Goal: Task Accomplishment & Management: Complete application form

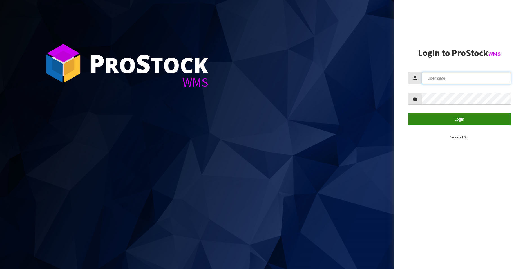
type input "[EMAIL_ADDRESS][DOMAIN_NAME]"
click at [457, 119] on button "Login" at bounding box center [459, 119] width 103 height 12
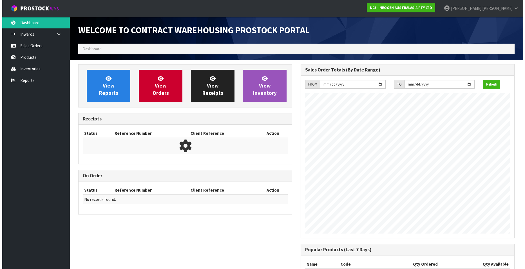
scroll to position [312, 222]
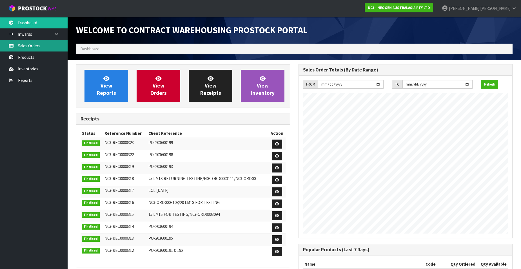
click at [34, 44] on link "Sales Orders" at bounding box center [34, 46] width 68 height 12
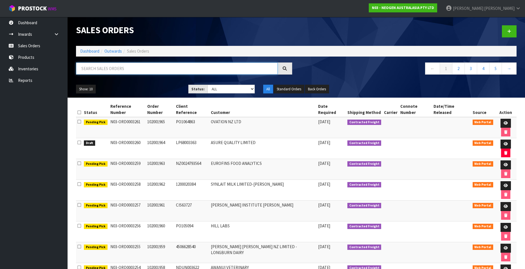
click at [101, 72] on input "text" at bounding box center [177, 69] width 202 height 12
paste input "102001853.1"
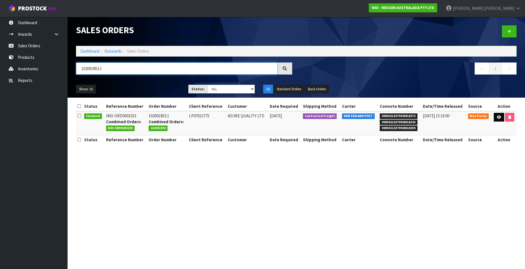
type input "102001853.1"
click at [497, 117] on icon at bounding box center [499, 117] width 4 height 4
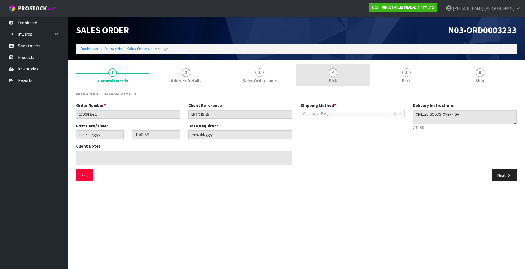
click at [332, 73] on span "4" at bounding box center [333, 72] width 8 height 8
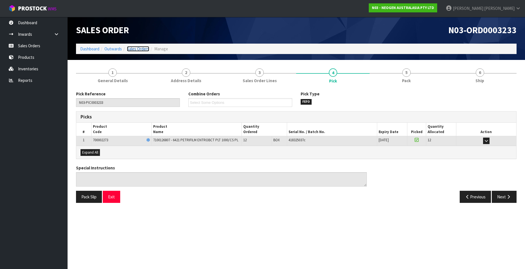
click at [141, 48] on link "Sales Orders" at bounding box center [138, 48] width 22 height 5
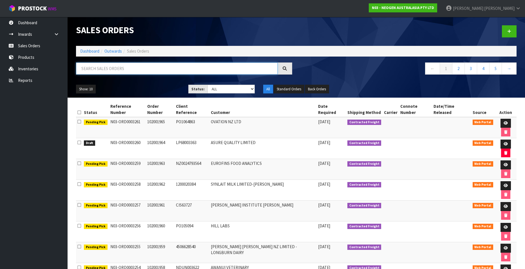
click at [119, 67] on input "text" at bounding box center [177, 69] width 202 height 12
paste input "102001886"
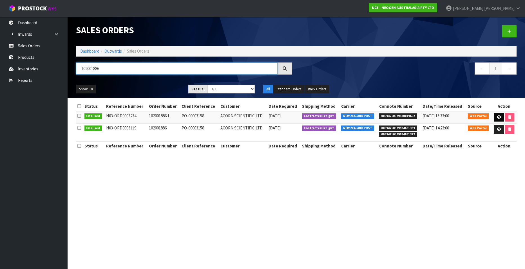
type input "102001886"
click at [498, 118] on icon at bounding box center [499, 117] width 4 height 4
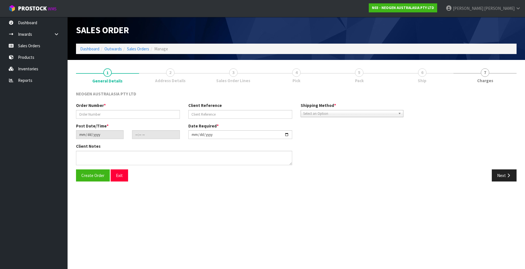
type input "102001886.1"
type input "PO-00003158"
type input "[DATE]"
type input "13:04:00.000"
type input "[DATE]"
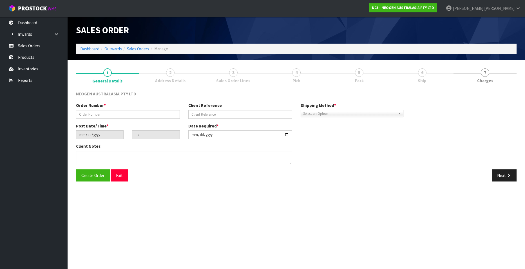
type textarea "ATTN: [PERSON_NAME]"
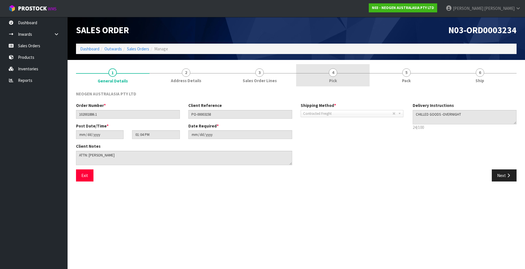
click at [333, 73] on span "4" at bounding box center [333, 72] width 8 height 8
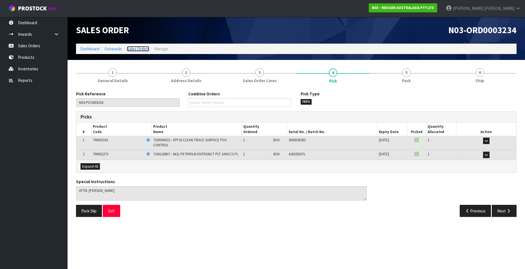
click at [133, 48] on link "Sales Orders" at bounding box center [138, 48] width 22 height 5
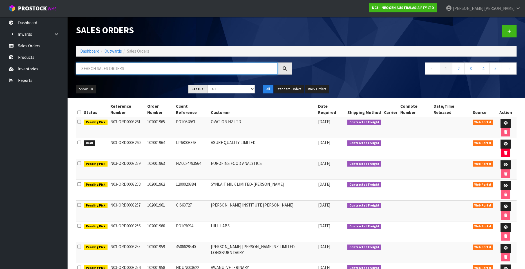
click at [97, 70] on input "text" at bounding box center [177, 69] width 202 height 12
paste input "102001941"
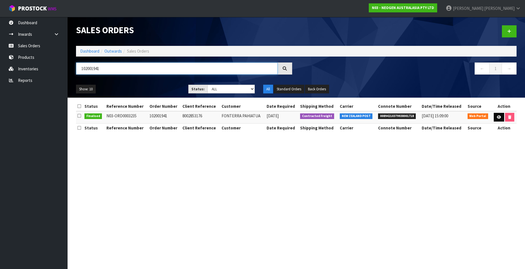
type input "102001941"
click at [497, 117] on icon at bounding box center [499, 117] width 4 height 4
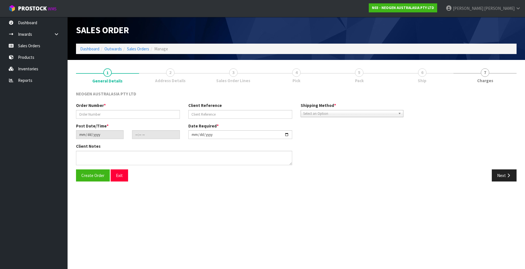
type input "102001941"
type input "8002853176"
type input "[DATE]"
type input "11:11:00.000"
type input "[DATE]"
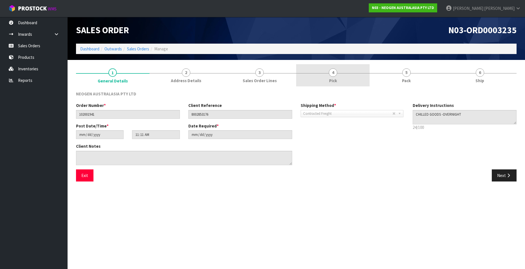
click at [333, 73] on span "4" at bounding box center [333, 72] width 8 height 8
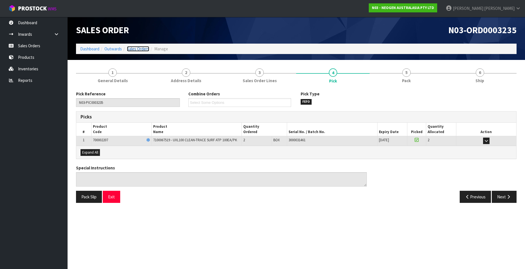
click at [137, 49] on link "Sales Orders" at bounding box center [138, 48] width 22 height 5
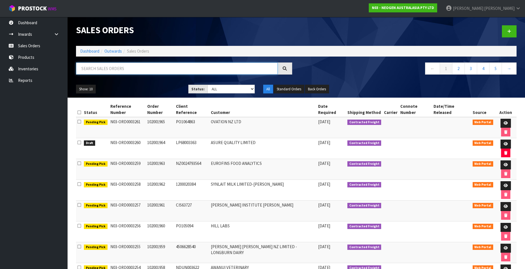
click at [101, 70] on input "text" at bounding box center [177, 69] width 202 height 12
paste input "102001942"
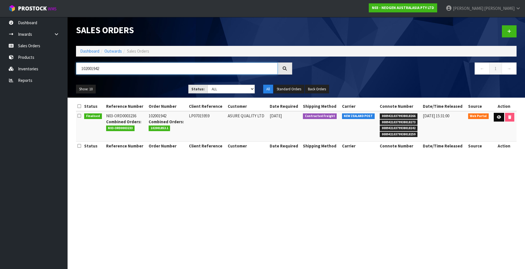
type input "102001942"
click at [497, 117] on icon at bounding box center [499, 117] width 4 height 4
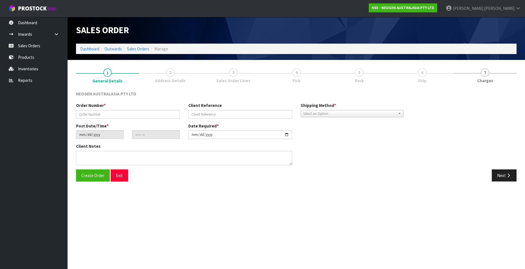
type input "102001942"
type input "LP07015959"
type input "[DATE]"
type input "11:14:00.000"
type input "[DATE]"
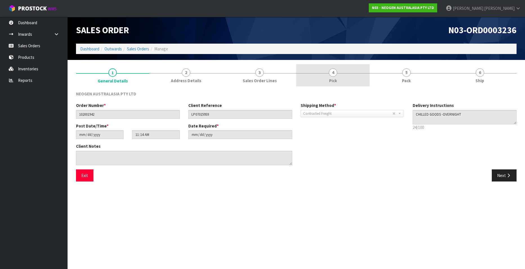
click at [331, 73] on span "4" at bounding box center [333, 72] width 8 height 8
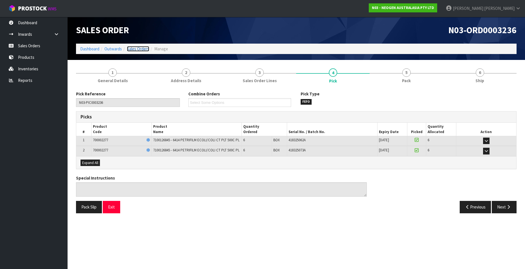
click at [137, 47] on link "Sales Orders" at bounding box center [138, 48] width 22 height 5
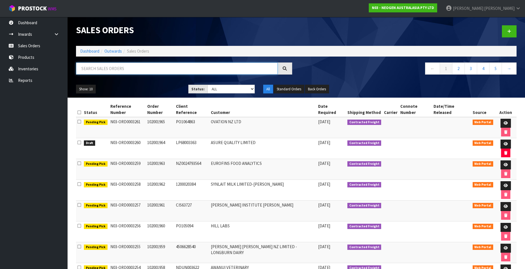
click at [123, 67] on input "text" at bounding box center [177, 69] width 202 height 12
paste input "102001943"
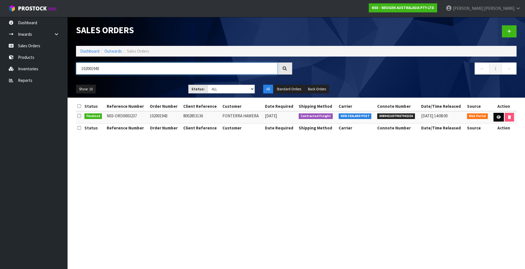
type input "102001943"
click at [497, 118] on icon at bounding box center [499, 117] width 4 height 4
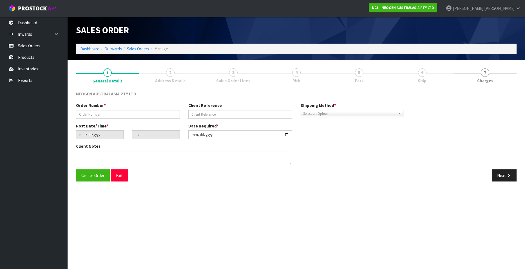
type input "102001943"
type input "8002853136"
type input "[DATE]"
type input "11:23:00.000"
type input "[DATE]"
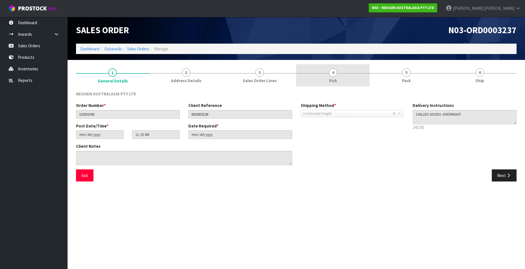
click at [332, 73] on span "4" at bounding box center [333, 72] width 8 height 8
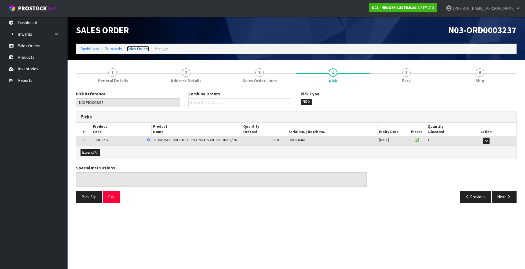
click at [133, 48] on link "Sales Orders" at bounding box center [138, 48] width 22 height 5
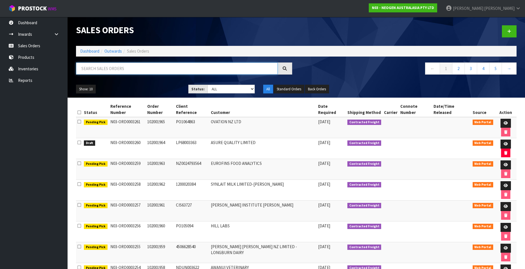
click at [104, 69] on input "text" at bounding box center [177, 69] width 202 height 12
paste input "102001944"
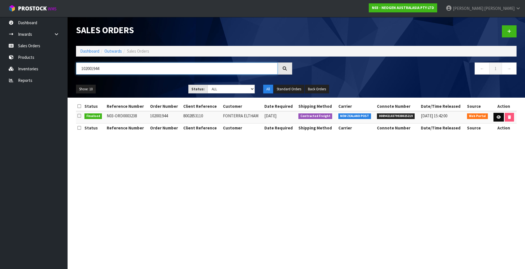
type input "102001944"
click at [497, 117] on icon at bounding box center [499, 117] width 4 height 4
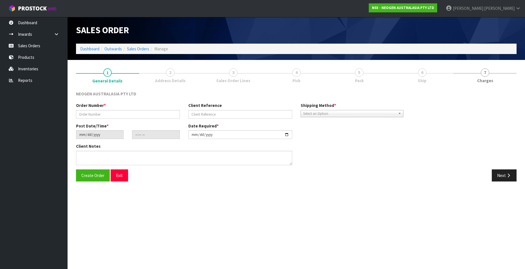
type input "102001944"
type input "8002853110"
type input "[DATE]"
type input "11:27:00.000"
type input "[DATE]"
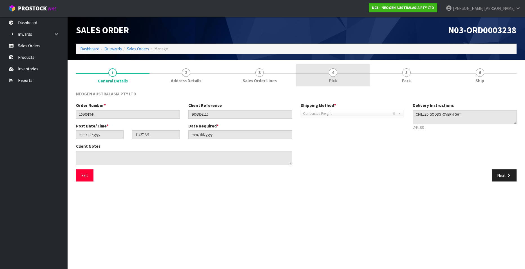
click at [330, 75] on span "4" at bounding box center [333, 72] width 8 height 8
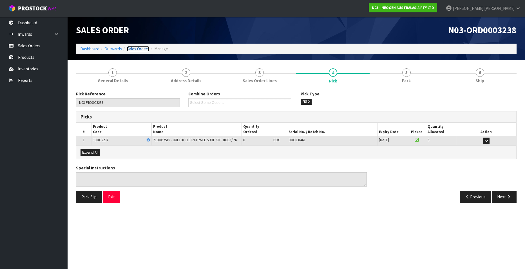
click at [133, 48] on link "Sales Orders" at bounding box center [138, 48] width 22 height 5
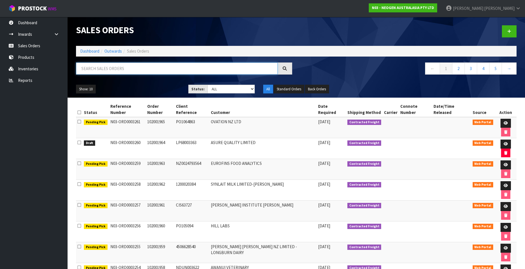
click at [115, 67] on input "text" at bounding box center [177, 69] width 202 height 12
paste input "102001945"
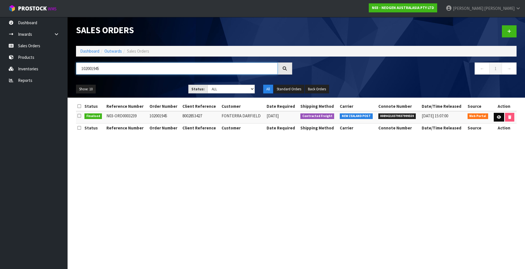
type input "102001945"
click at [497, 118] on icon at bounding box center [499, 117] width 4 height 4
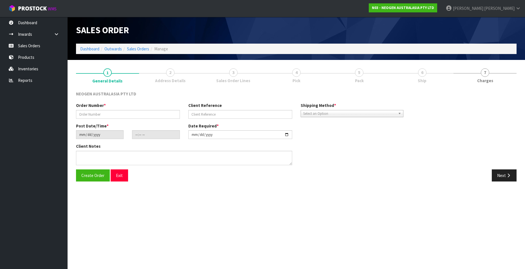
type input "102001945"
type input "8002853427"
type input "[DATE]"
type input "11:29:00.000"
type input "[DATE]"
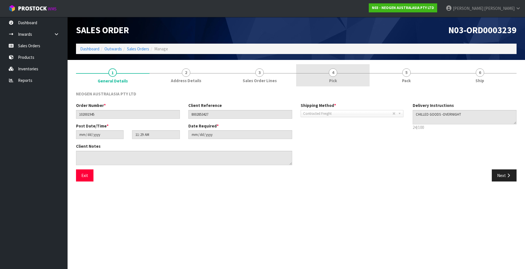
click at [334, 73] on span "4" at bounding box center [333, 72] width 8 height 8
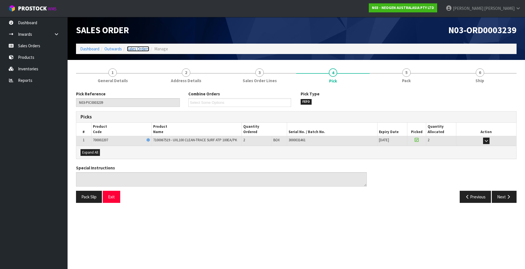
click at [132, 49] on link "Sales Orders" at bounding box center [138, 48] width 22 height 5
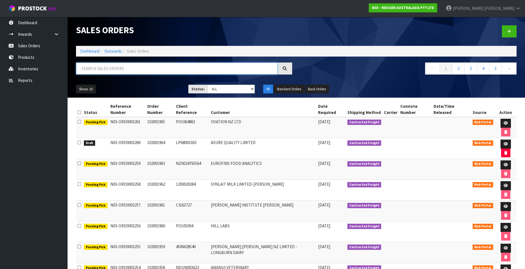
click at [98, 70] on input "text" at bounding box center [177, 69] width 202 height 12
paste input "102001946"
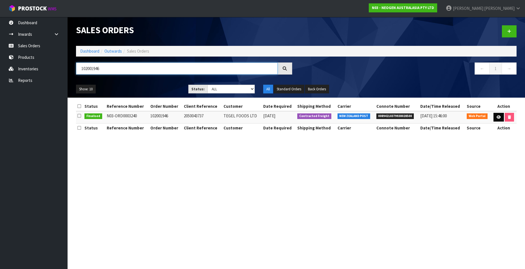
type input "102001946"
click at [497, 117] on icon at bounding box center [499, 117] width 4 height 4
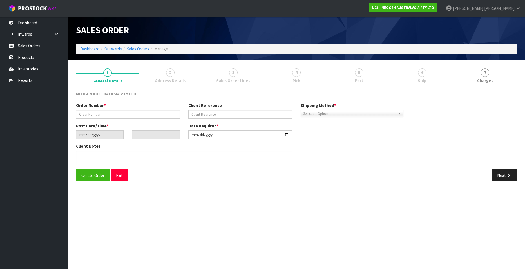
type input "102001946"
type input "2050043737"
type input "[DATE]"
type input "11:31:00.000"
type input "[DATE]"
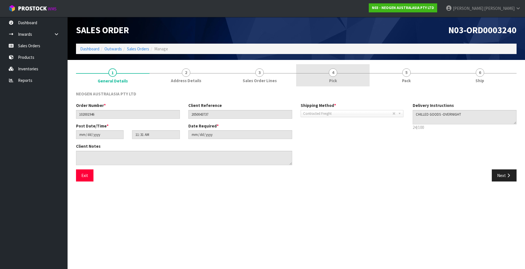
click at [331, 77] on span "4" at bounding box center [333, 72] width 8 height 8
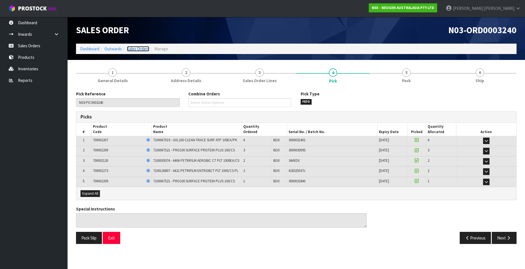
click at [142, 51] on link "Sales Orders" at bounding box center [138, 48] width 22 height 5
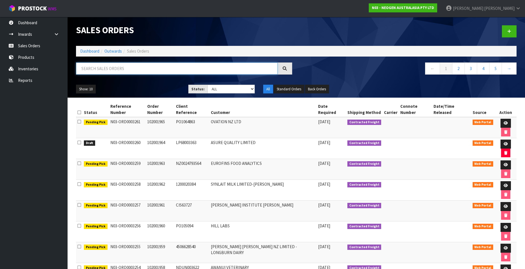
click at [109, 68] on input "text" at bounding box center [177, 69] width 202 height 12
paste input "102001947"
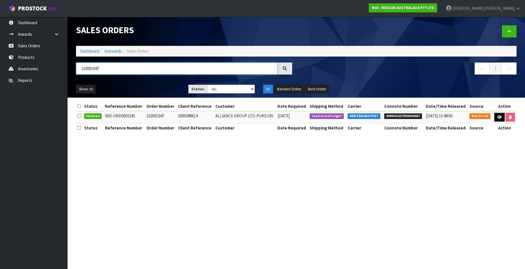
type input "102001947"
click at [498, 118] on icon at bounding box center [500, 117] width 4 height 4
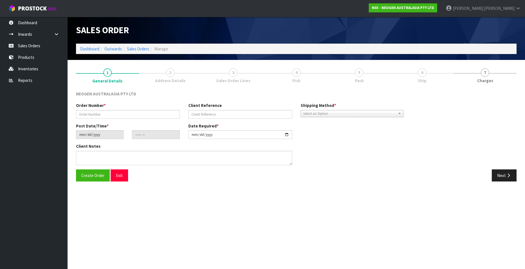
type input "102001947"
type input "2000288614"
type input "[DATE]"
type input "11:38:00.000"
type input "[DATE]"
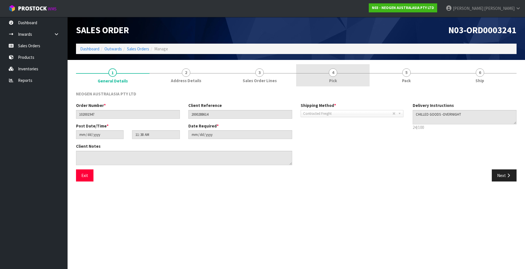
click at [332, 77] on link "4 Pick" at bounding box center [332, 75] width 73 height 22
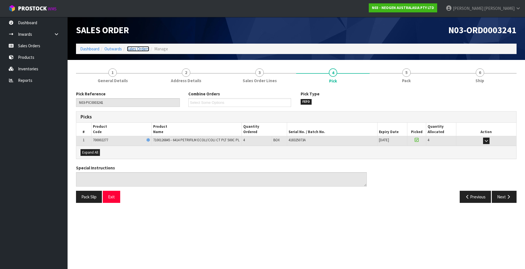
click at [134, 49] on link "Sales Orders" at bounding box center [138, 48] width 22 height 5
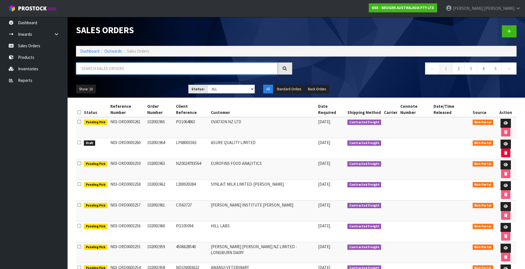
click at [112, 70] on input "text" at bounding box center [177, 69] width 202 height 12
paste input "102001948"
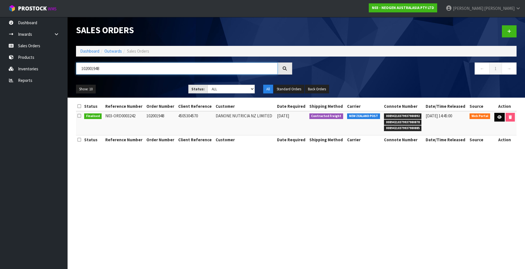
type input "102001948"
click at [498, 117] on icon at bounding box center [500, 117] width 4 height 4
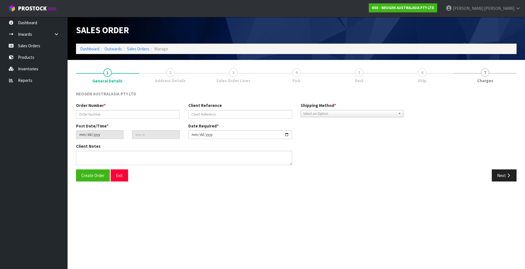
type input "102001948"
type input "4505304570"
type input "[DATE]"
type input "11:40:00.000"
type input "[DATE]"
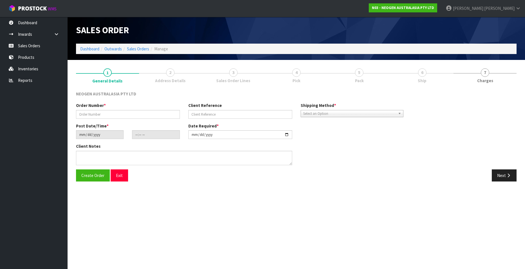
type textarea "ATTN: [PERSON_NAME]"
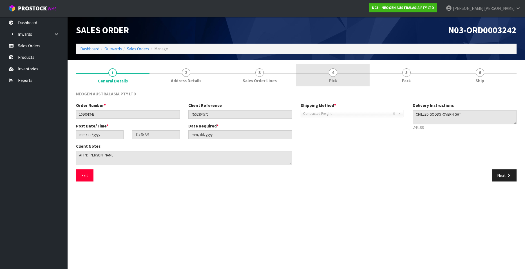
click at [334, 73] on span "4" at bounding box center [333, 72] width 8 height 8
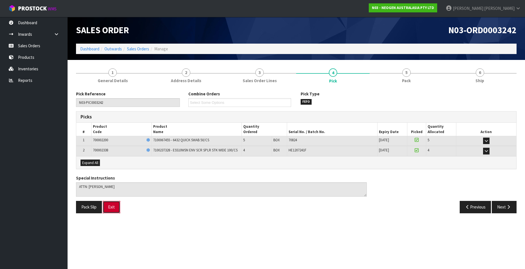
click at [109, 208] on button "Exit" at bounding box center [111, 207] width 17 height 12
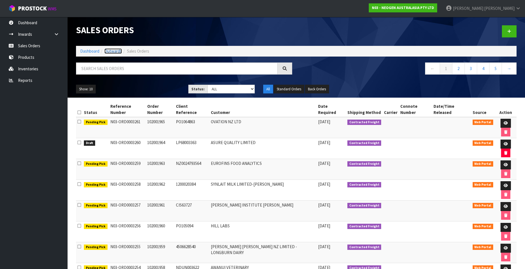
click at [112, 50] on link "Outwards" at bounding box center [112, 50] width 17 height 5
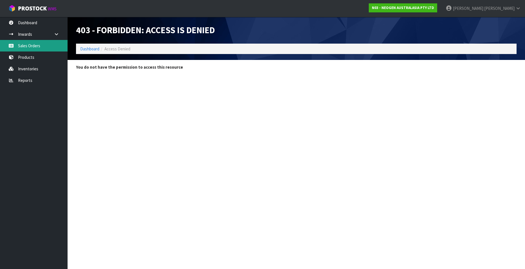
click at [32, 44] on link "Sales Orders" at bounding box center [34, 46] width 68 height 12
